Goal: Check status

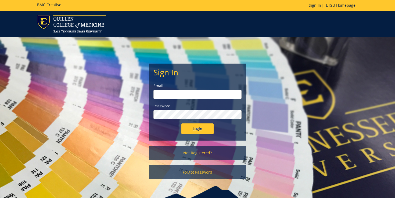
type input "[PERSON_NAME][EMAIL_ADDRESS][DOMAIN_NAME]"
click at [203, 132] on input "Login" at bounding box center [197, 129] width 32 height 11
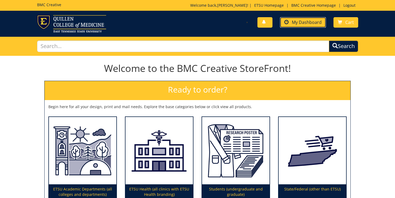
click at [296, 26] on link "My Dashboard" at bounding box center [303, 22] width 46 height 10
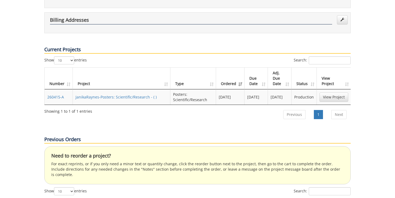
scroll to position [155, 0]
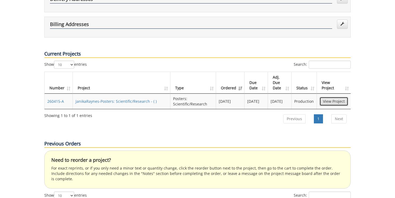
click at [326, 97] on link "View Project" at bounding box center [333, 101] width 29 height 9
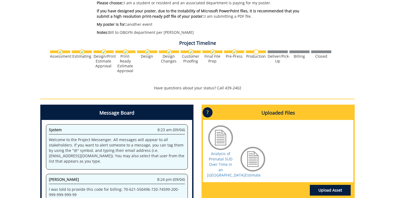
scroll to position [152, 0]
